Goal: Navigation & Orientation: Find specific page/section

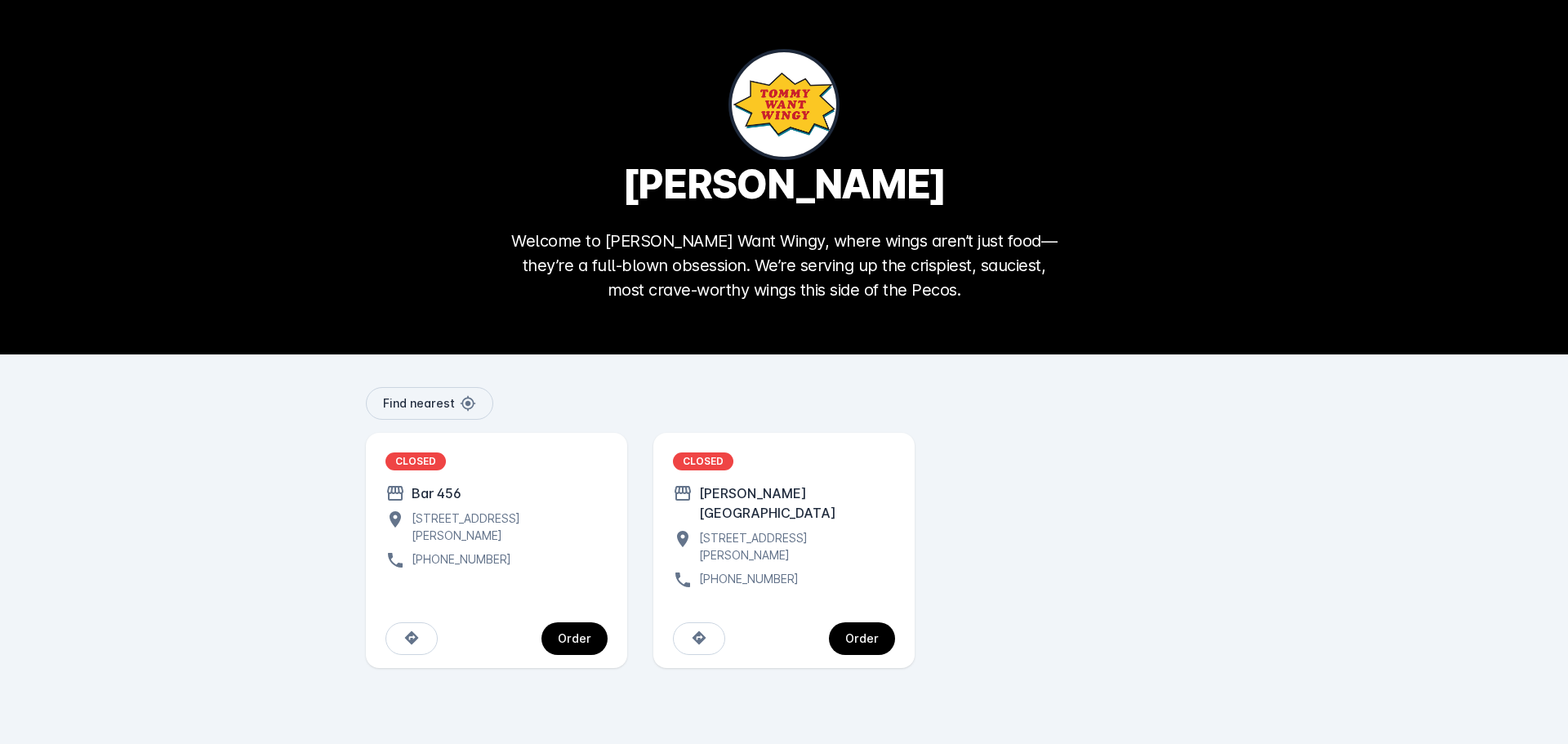
click at [768, 112] on div at bounding box center [784, 177] width 1568 height 355
click at [418, 401] on span "Find nearest" at bounding box center [418, 403] width 72 height 12
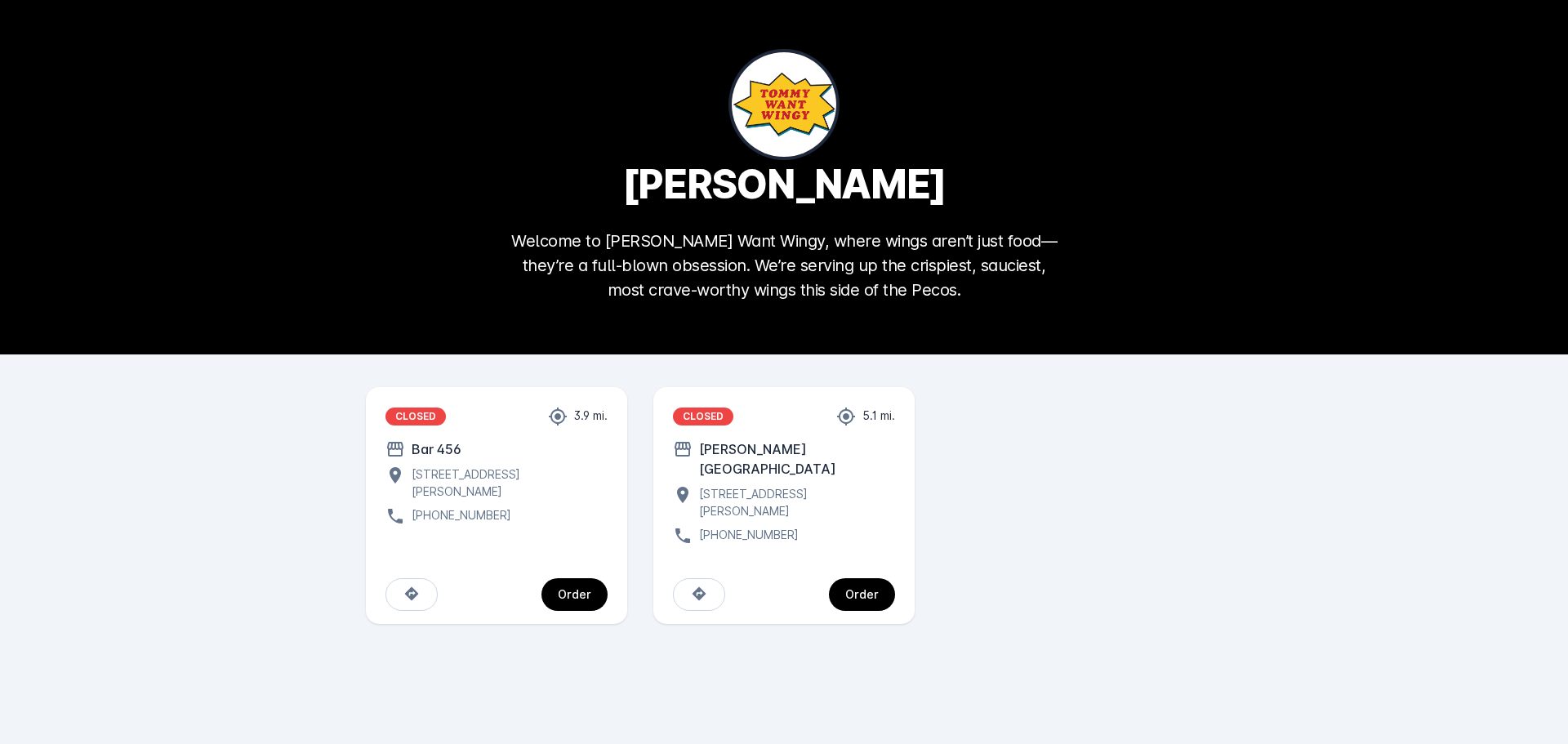
click at [894, 419] on div "5.1 mi." at bounding box center [876, 417] width 40 height 20
click at [525, 422] on div "CLOSED 3.9 mi." at bounding box center [496, 417] width 222 height 20
click at [418, 419] on div "CLOSED" at bounding box center [415, 417] width 60 height 18
